Goal: Transaction & Acquisition: Purchase product/service

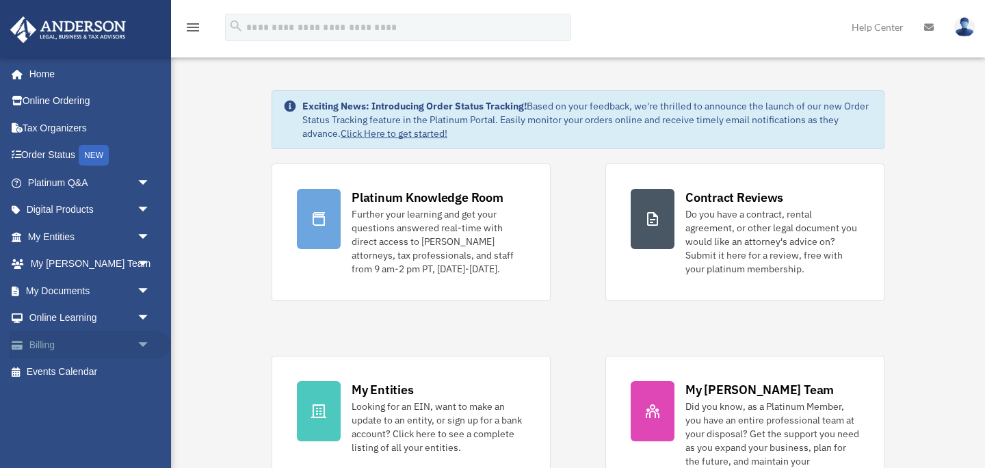
click at [140, 343] on span "arrow_drop_down" at bounding box center [150, 345] width 27 height 28
click at [94, 375] on link "$ Open Invoices" at bounding box center [95, 372] width 152 height 28
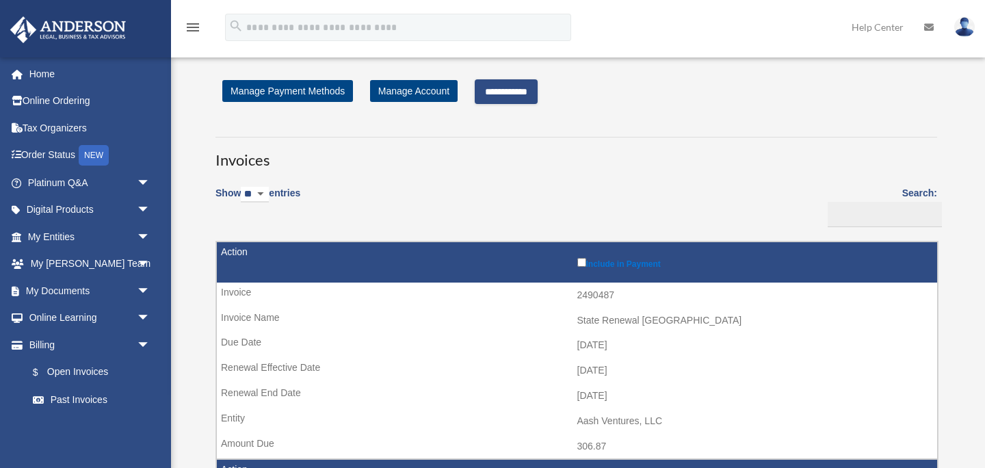
click at [517, 94] on input "**********" at bounding box center [506, 91] width 63 height 25
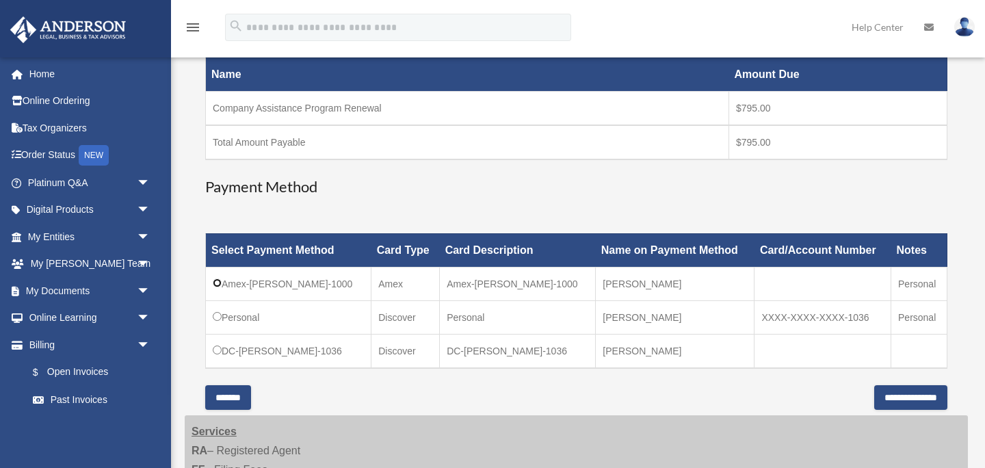
scroll to position [236, 0]
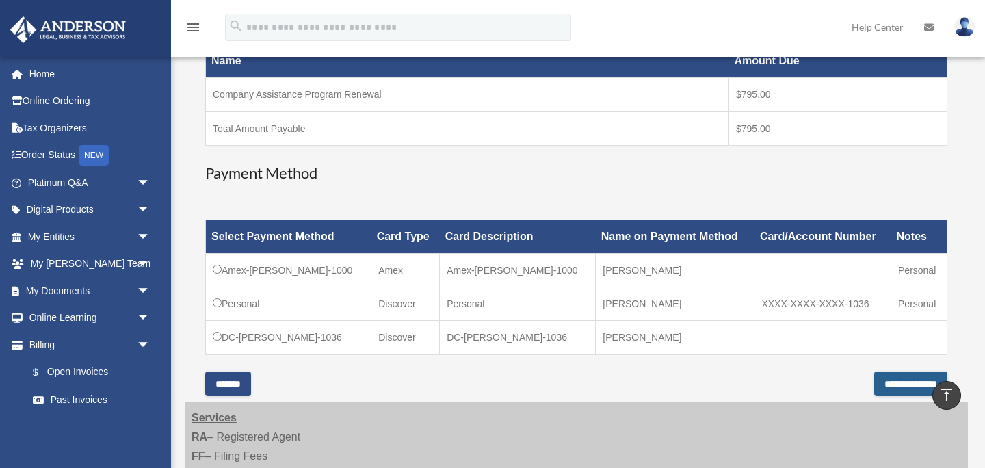
click at [874, 384] on input "**********" at bounding box center [910, 383] width 73 height 25
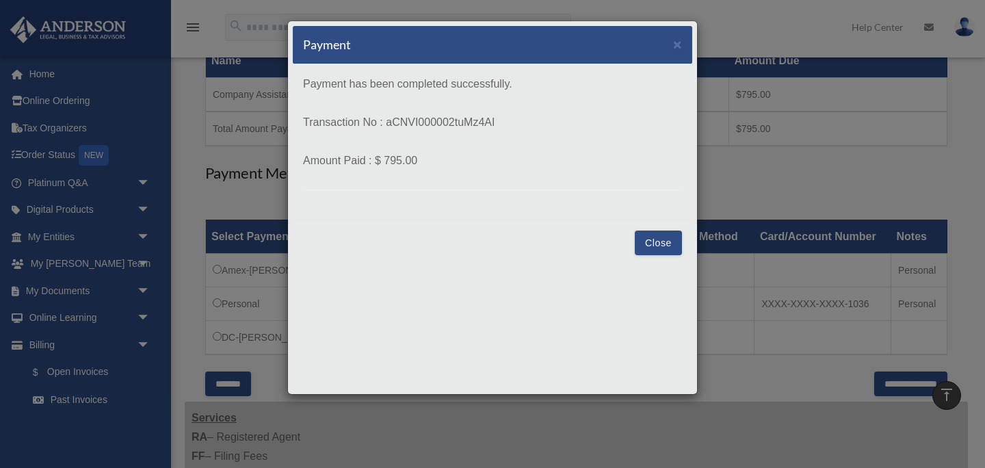
click at [665, 248] on button "Close" at bounding box center [658, 242] width 47 height 25
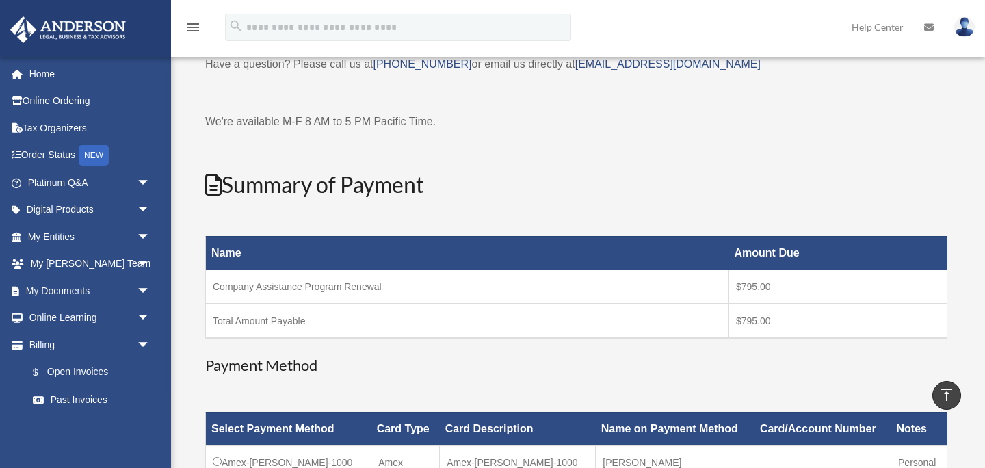
scroll to position [0, 0]
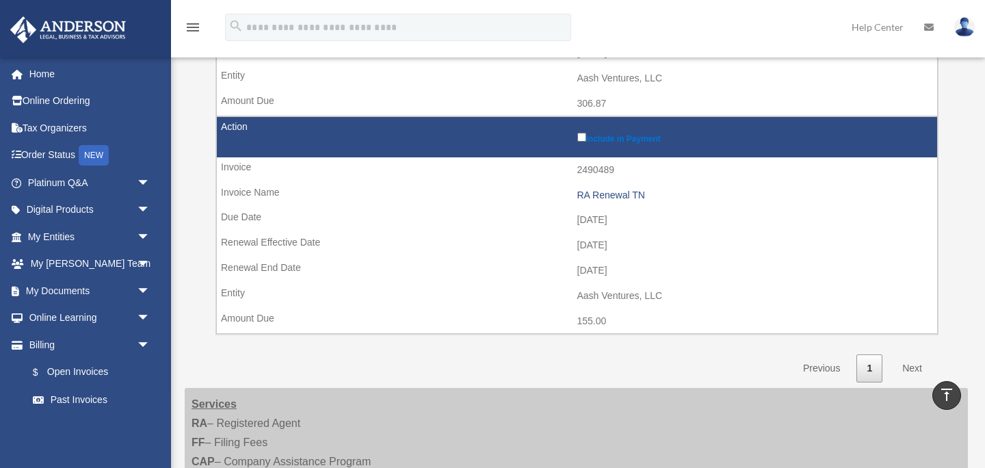
scroll to position [342, 0]
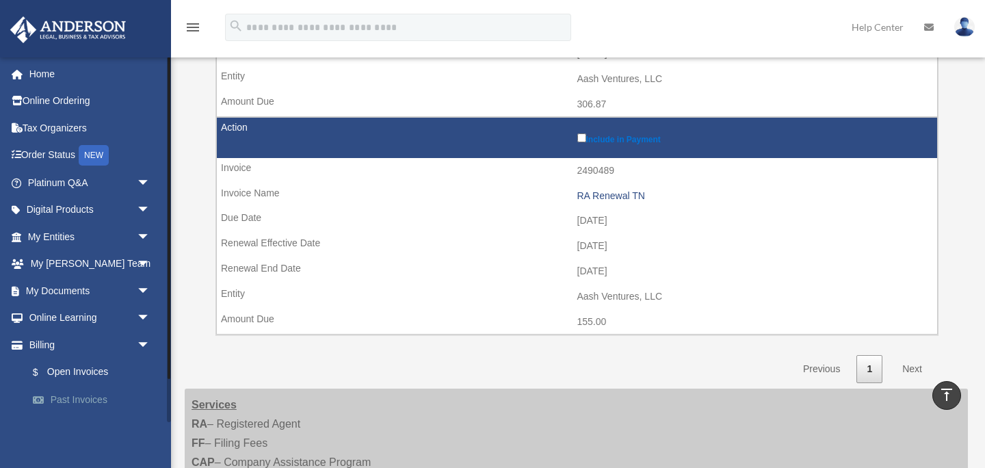
click at [101, 399] on link "Past Invoices" at bounding box center [95, 399] width 152 height 27
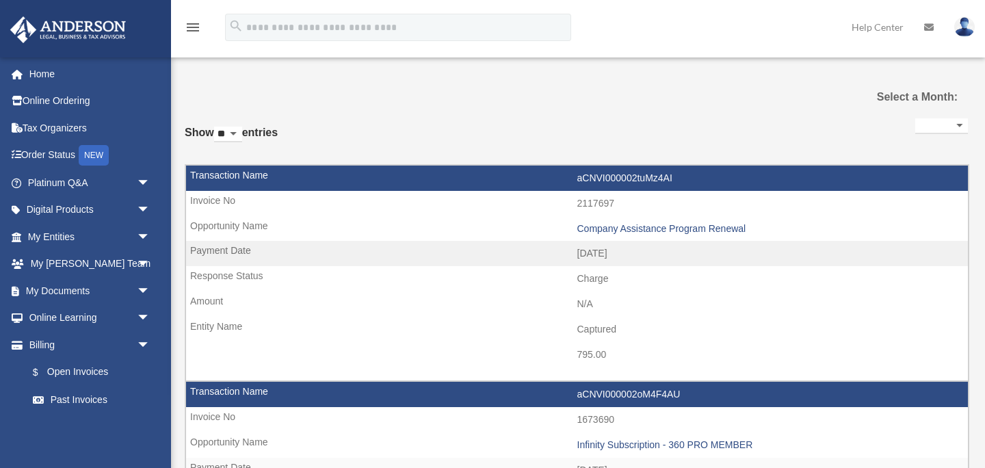
select select
click at [966, 29] on img at bounding box center [964, 27] width 21 height 20
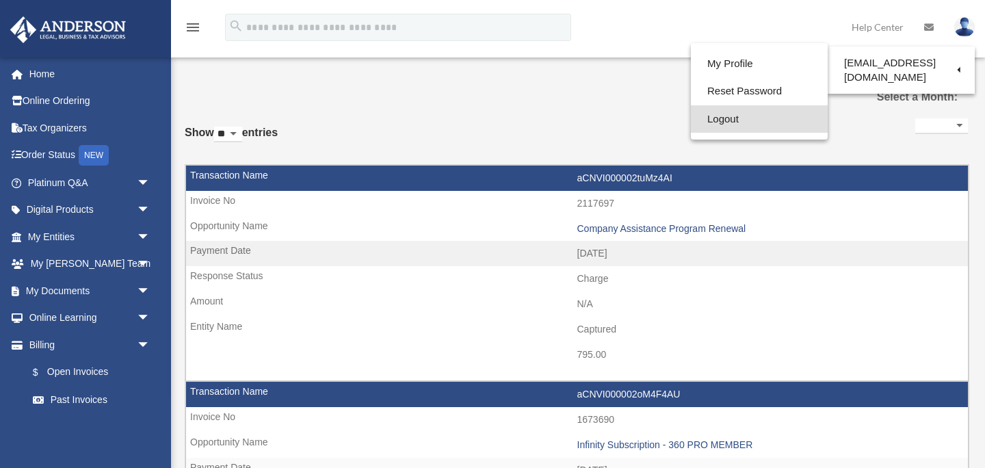
click at [733, 123] on link "Logout" at bounding box center [759, 119] width 137 height 28
